Goal: Task Accomplishment & Management: Use online tool/utility

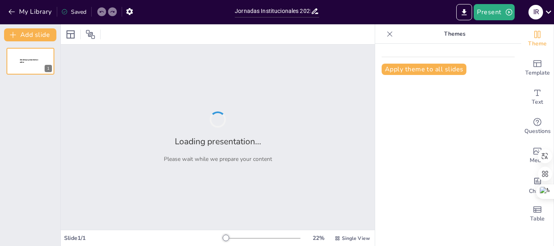
type input "Jornadas Institucionales 2025: Fortaleciendo la Comunidad Educativa"
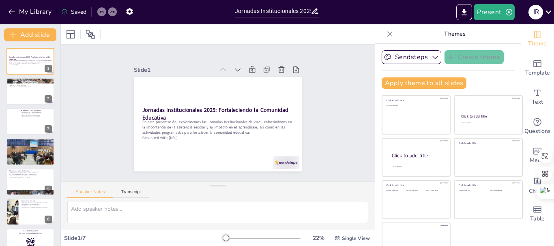
click at [386, 37] on icon at bounding box center [390, 34] width 8 height 8
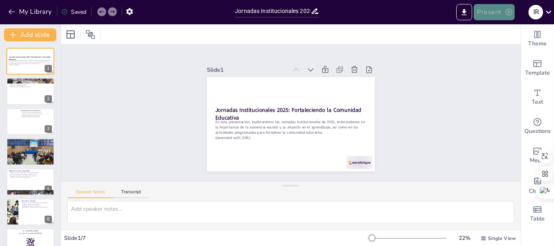
click at [488, 15] on button "Present" at bounding box center [494, 12] width 41 height 16
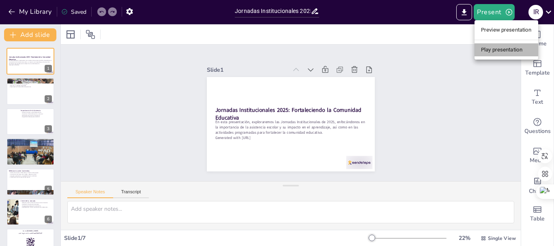
click at [497, 50] on li "Play presentation" at bounding box center [507, 49] width 64 height 13
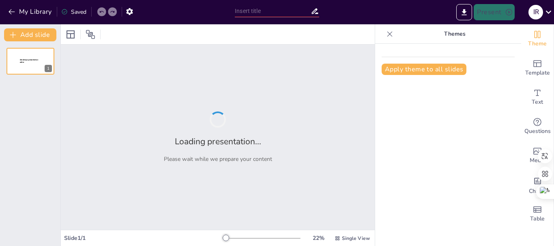
type input "Jornadas Institucionales 2025: Fortaleciendo la Comunidad Educativa"
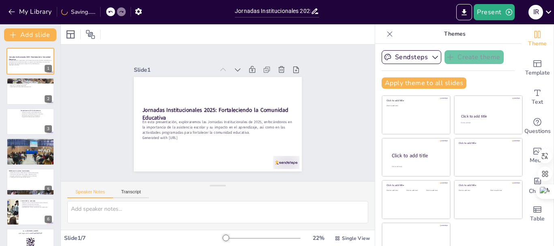
click at [386, 37] on icon at bounding box center [390, 34] width 8 height 8
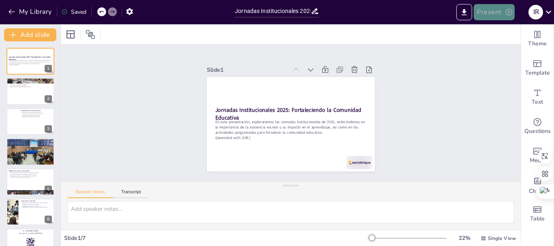
click at [482, 12] on button "Present" at bounding box center [494, 12] width 41 height 16
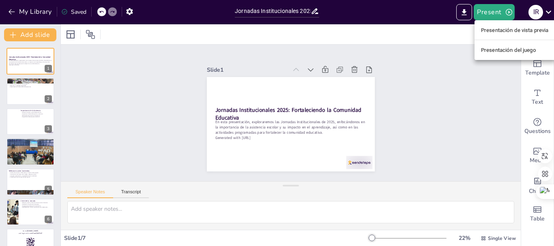
click at [483, 28] on font "Presentación de vista previa" at bounding box center [515, 30] width 68 height 6
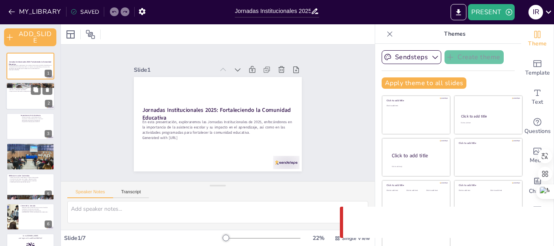
click at [17, 93] on div at bounding box center [30, 97] width 49 height 28
type textarea "Las Jornadas Institucionales están programadas para el 15 al 19 de septiembre d…"
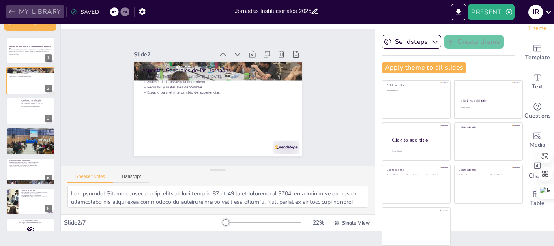
click at [11, 15] on icon "button" at bounding box center [12, 12] width 8 height 8
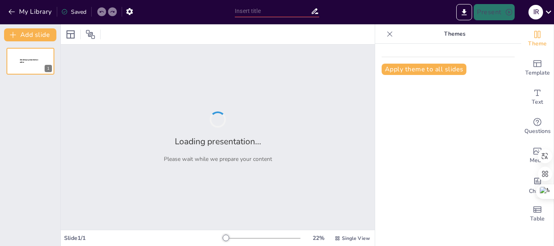
type input "New Sendsteps"
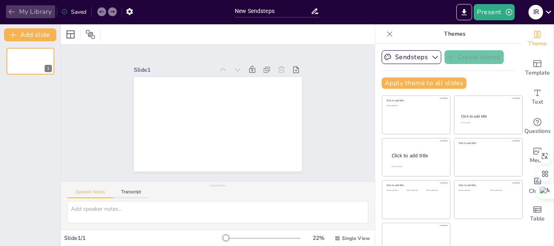
click at [8, 11] on icon "button" at bounding box center [12, 12] width 8 height 8
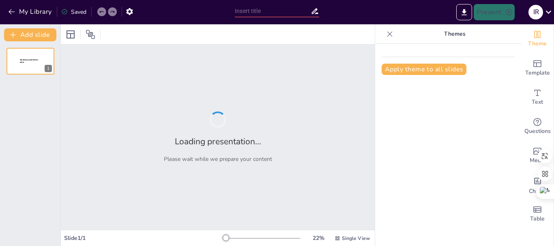
type input "Jornadas Institucionales 2025: Reflexiones sobre Aprendizajes y Asistencia"
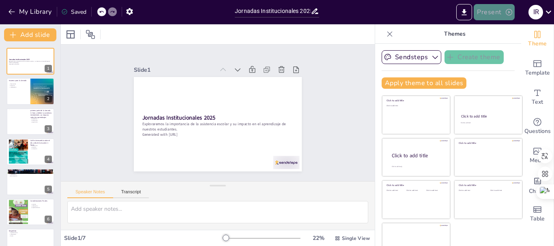
click at [507, 11] on icon "button" at bounding box center [509, 12] width 8 height 8
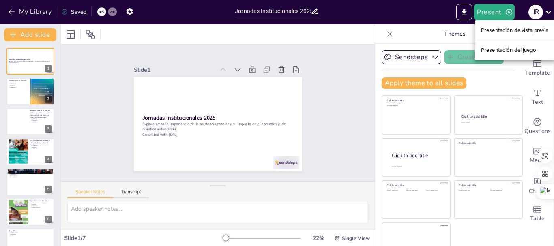
click at [488, 28] on font "Presentación de vista previa" at bounding box center [515, 30] width 68 height 6
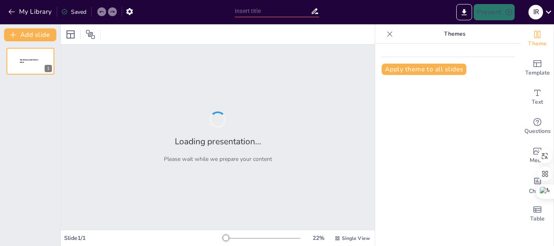
type input "Jornadas Institucionales 2025: Reflexiones sobre Aprendizajes y Asistencia"
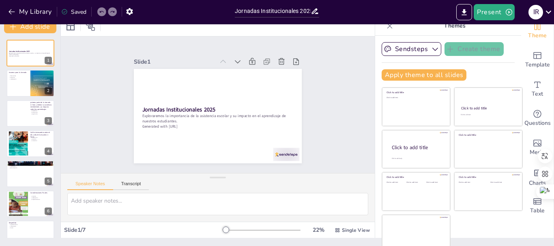
scroll to position [15, 0]
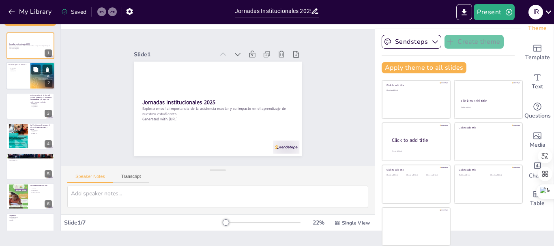
click at [21, 75] on div at bounding box center [30, 76] width 49 height 28
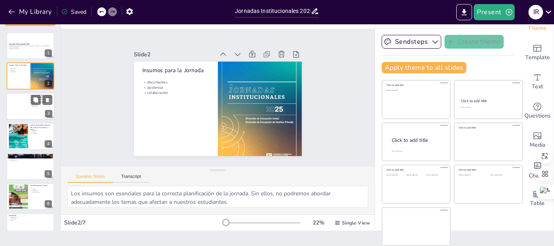
click at [32, 106] on p "seguimiento" at bounding box center [41, 107] width 22 height 2
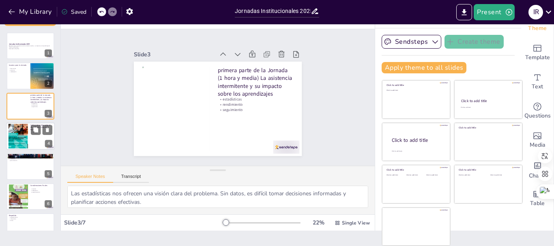
click at [28, 132] on div at bounding box center [30, 137] width 49 height 28
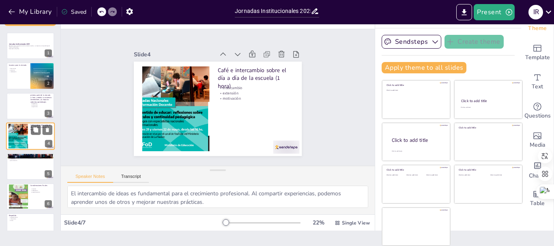
scroll to position [8, 0]
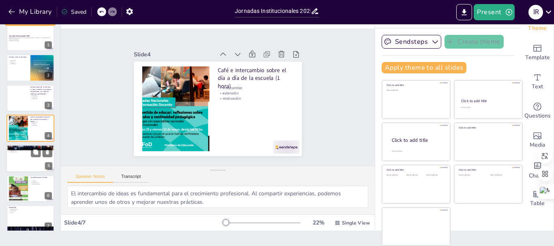
click at [25, 163] on div at bounding box center [30, 159] width 49 height 28
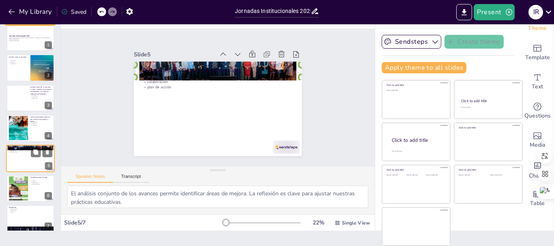
scroll to position [16, 0]
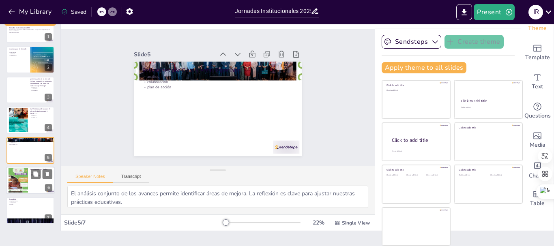
click at [23, 181] on div at bounding box center [19, 180] width 20 height 25
type textarea "Incentivar a los estudiantes es fundamental para mejorar la asistencia. Cada ac…"
